Goal: Task Accomplishment & Management: Manage account settings

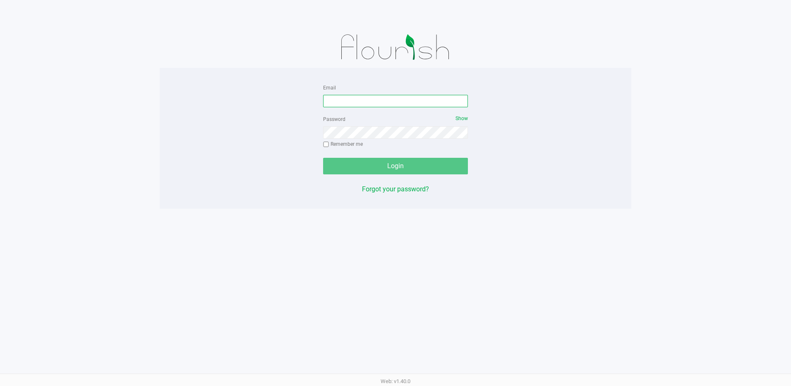
click at [346, 103] on input "Email" at bounding box center [395, 101] width 145 height 12
type input "[EMAIL_ADDRESS][DOMAIN_NAME]"
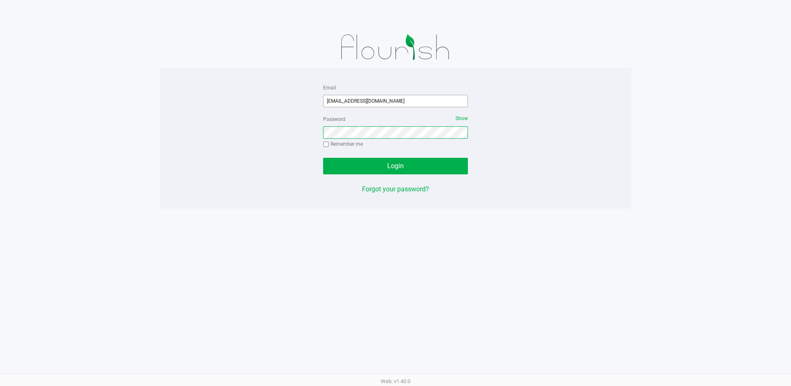
click at [323, 158] on button "Login" at bounding box center [395, 166] width 145 height 17
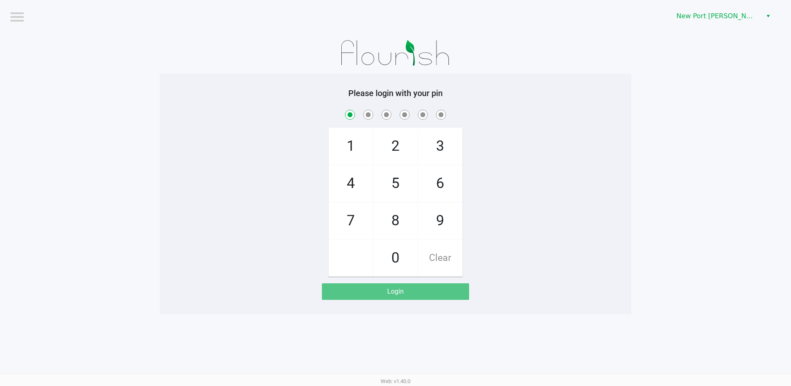
checkbox input "true"
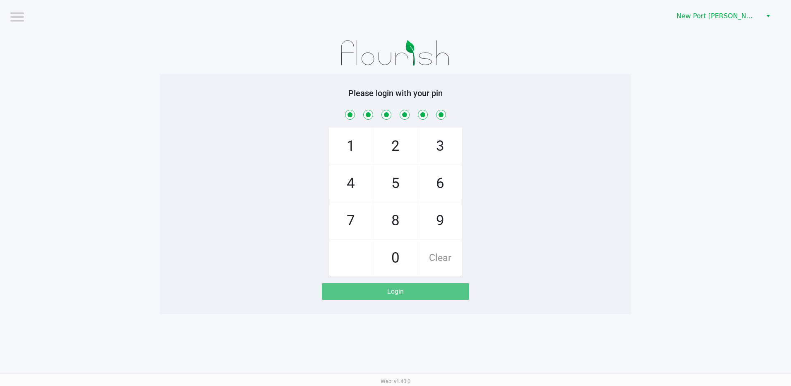
checkbox input "true"
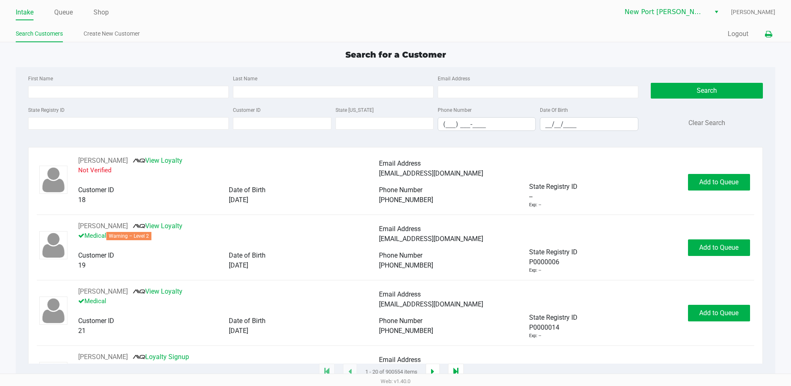
click at [769, 36] on icon at bounding box center [768, 34] width 7 height 6
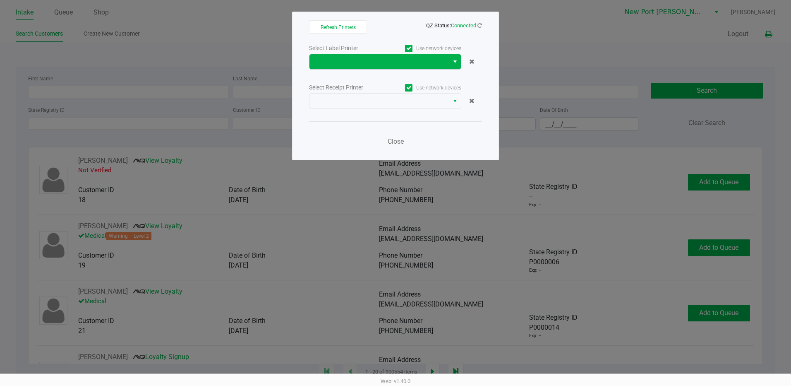
click at [456, 63] on span "Select" at bounding box center [455, 62] width 7 height 10
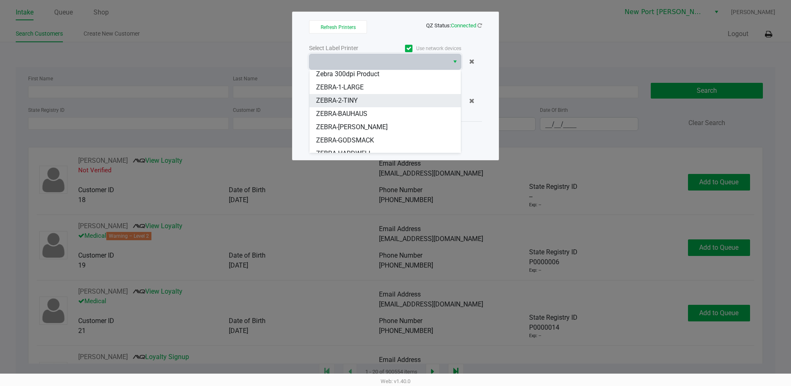
scroll to position [63, 0]
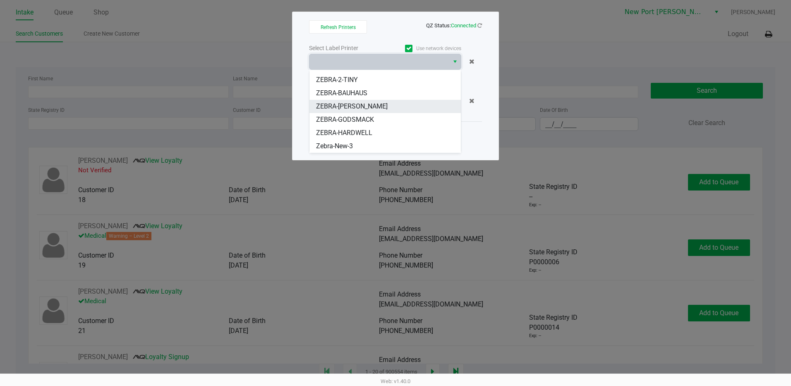
click at [361, 104] on span "ZEBRA-[PERSON_NAME]" at bounding box center [352, 106] width 72 height 10
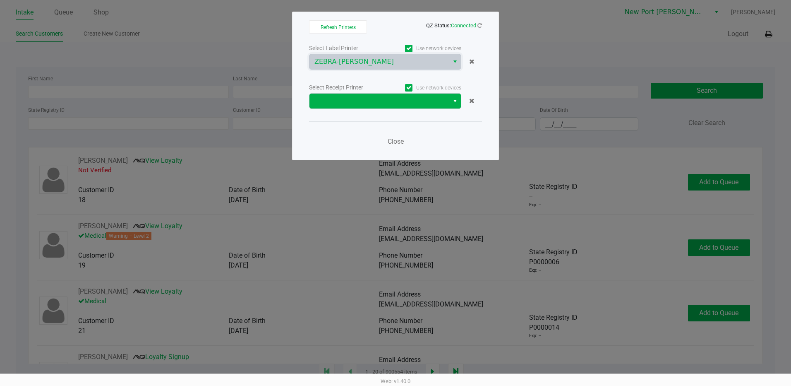
click at [451, 101] on button "Select" at bounding box center [455, 100] width 12 height 15
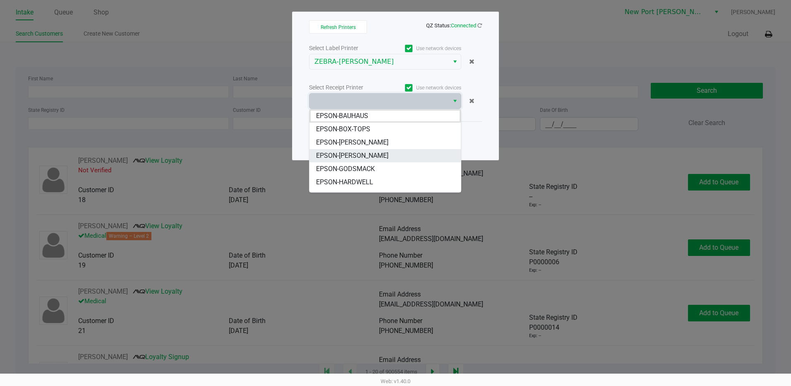
click at [349, 153] on span "EPSON-[PERSON_NAME]" at bounding box center [352, 156] width 72 height 10
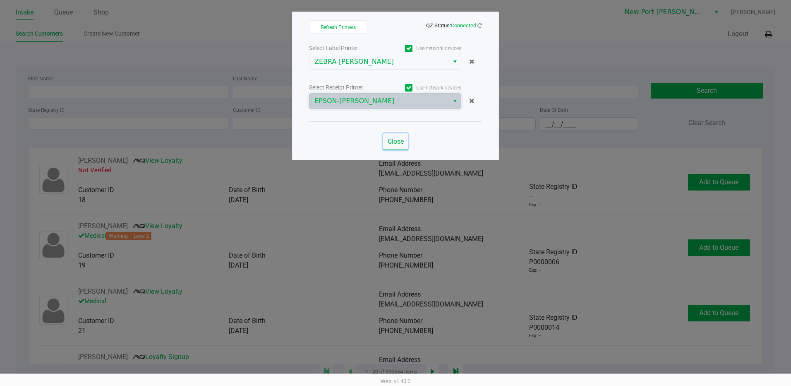
click at [395, 139] on span "Close" at bounding box center [396, 141] width 16 height 8
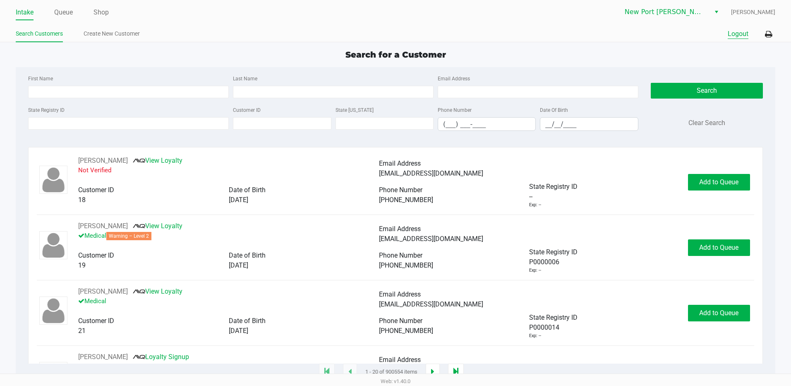
click at [736, 36] on button "Logout" at bounding box center [738, 34] width 21 height 10
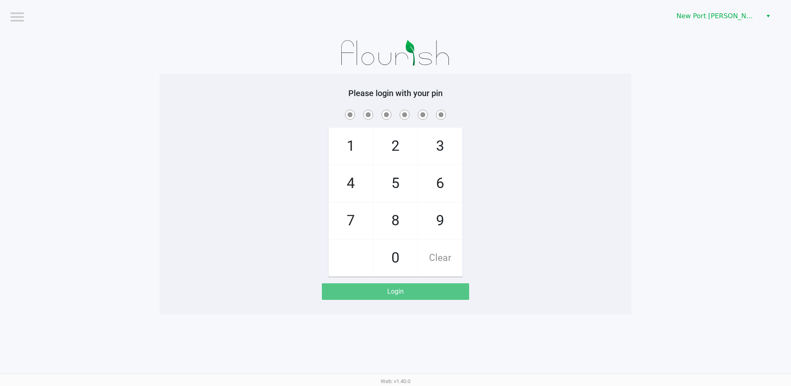
click at [400, 189] on span "5" at bounding box center [396, 183] width 44 height 36
checkbox input "true"
click at [446, 148] on span "3" at bounding box center [440, 146] width 44 height 36
checkbox input "true"
drag, startPoint x: 395, startPoint y: 263, endPoint x: 405, endPoint y: 246, distance: 20.2
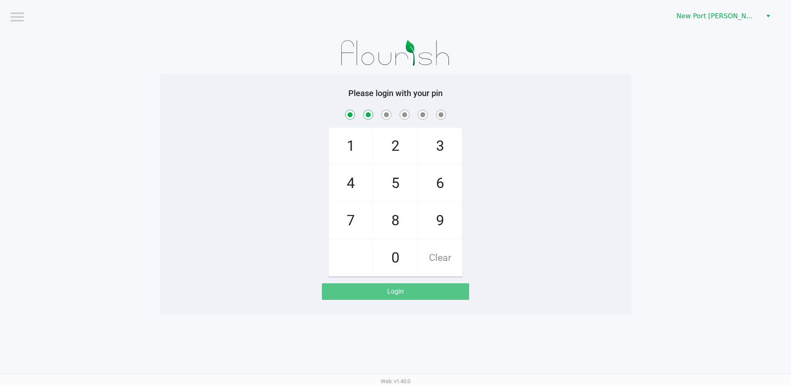
click at [395, 263] on span "0" at bounding box center [396, 258] width 44 height 36
checkbox input "true"
click at [440, 182] on span "6" at bounding box center [440, 183] width 44 height 36
checkbox input "true"
click at [440, 212] on span "9" at bounding box center [440, 220] width 44 height 36
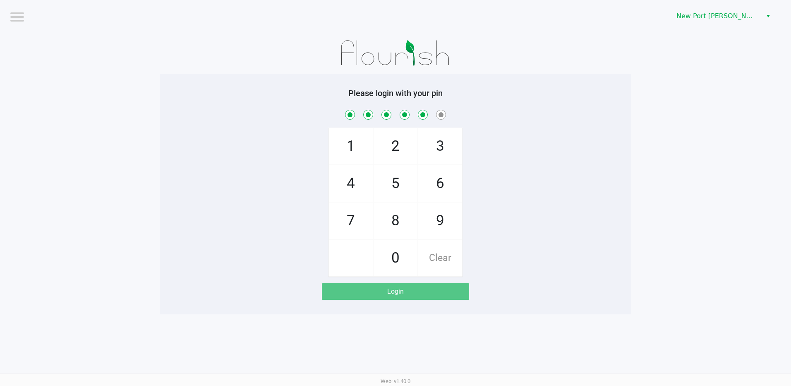
checkbox input "true"
click at [359, 221] on span "7" at bounding box center [351, 220] width 44 height 36
checkbox input "true"
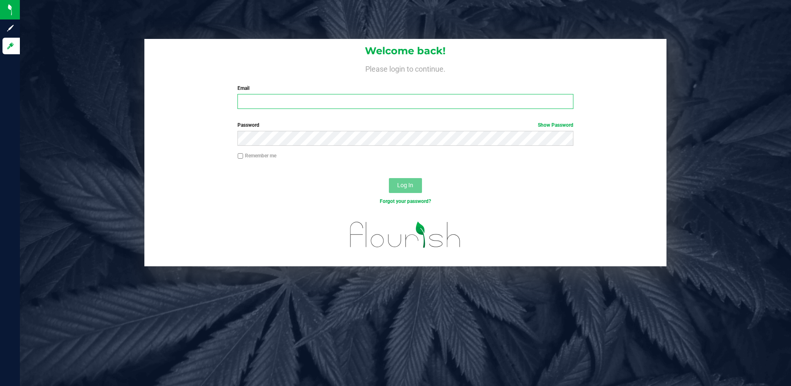
click at [285, 103] on input "Email" at bounding box center [405, 101] width 336 height 15
type input "pbosco@liveparallel.com"
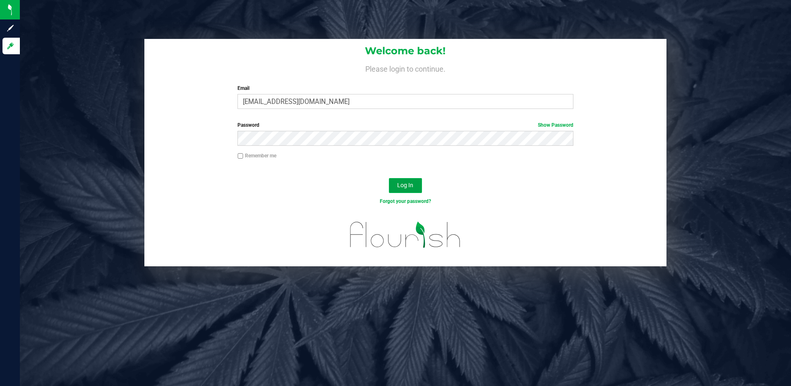
click at [407, 186] on span "Log In" at bounding box center [405, 185] width 16 height 7
